Goal: Information Seeking & Learning: Learn about a topic

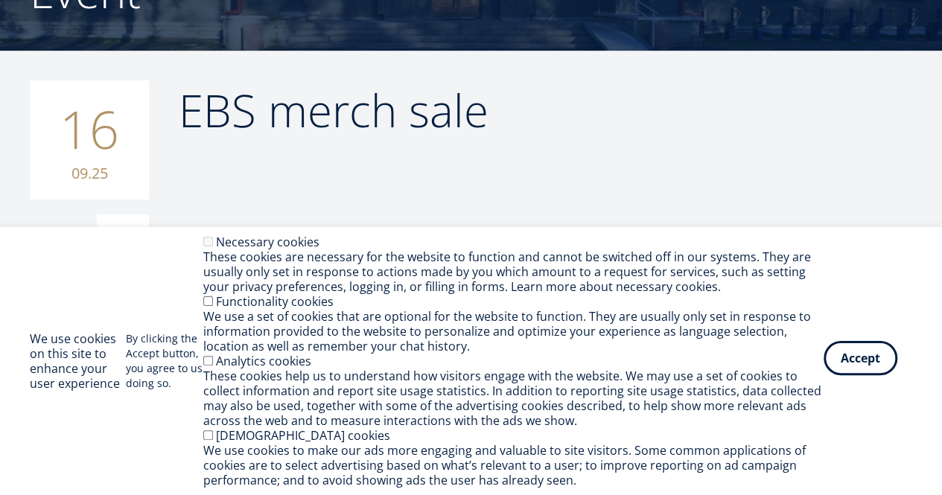
click at [863, 364] on button "Accept" at bounding box center [861, 358] width 74 height 34
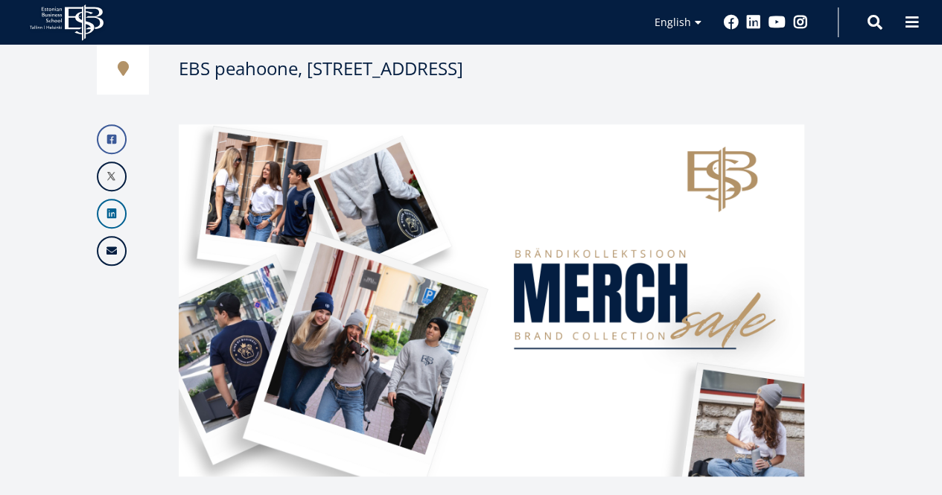
scroll to position [423, 0]
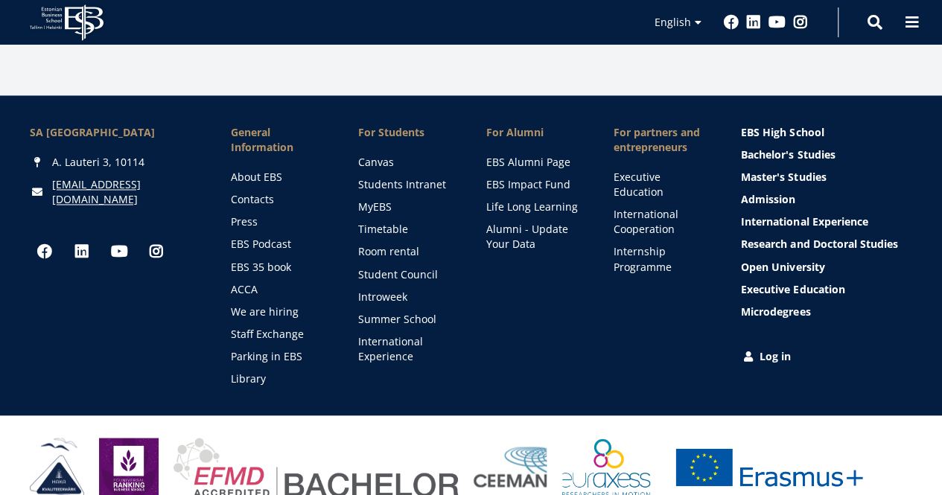
scroll to position [1160, 0]
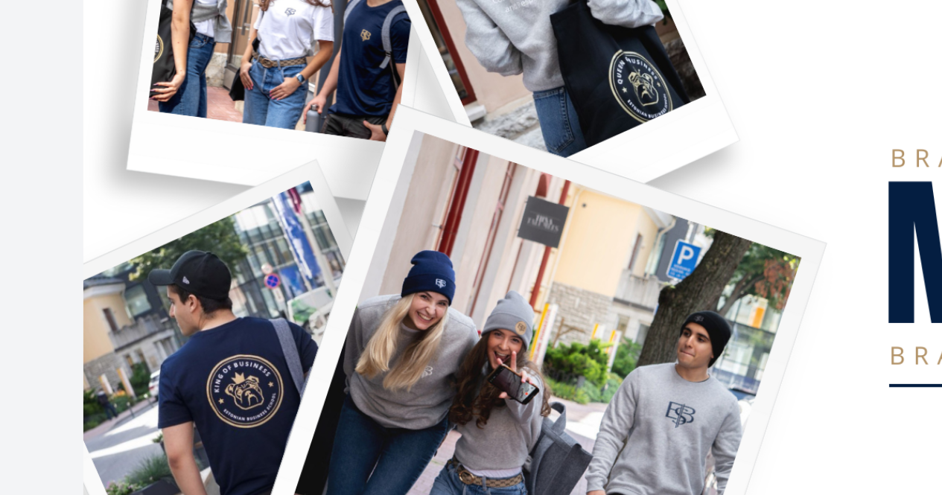
scroll to position [471, 0]
